Goal: Navigation & Orientation: Find specific page/section

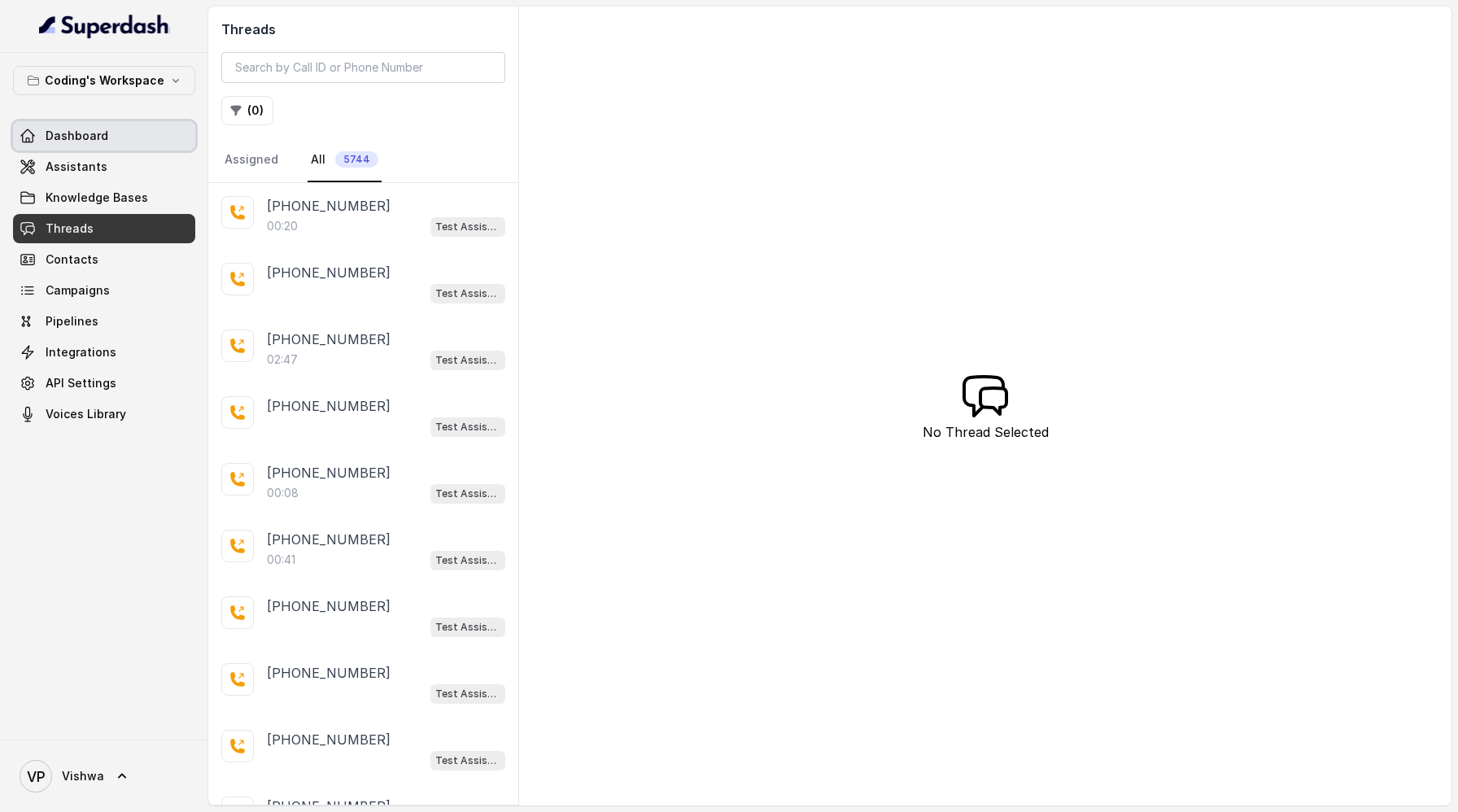
click at [111, 132] on link "Dashboard" at bounding box center [104, 136] width 182 height 29
